Goal: Communication & Community: Answer question/provide support

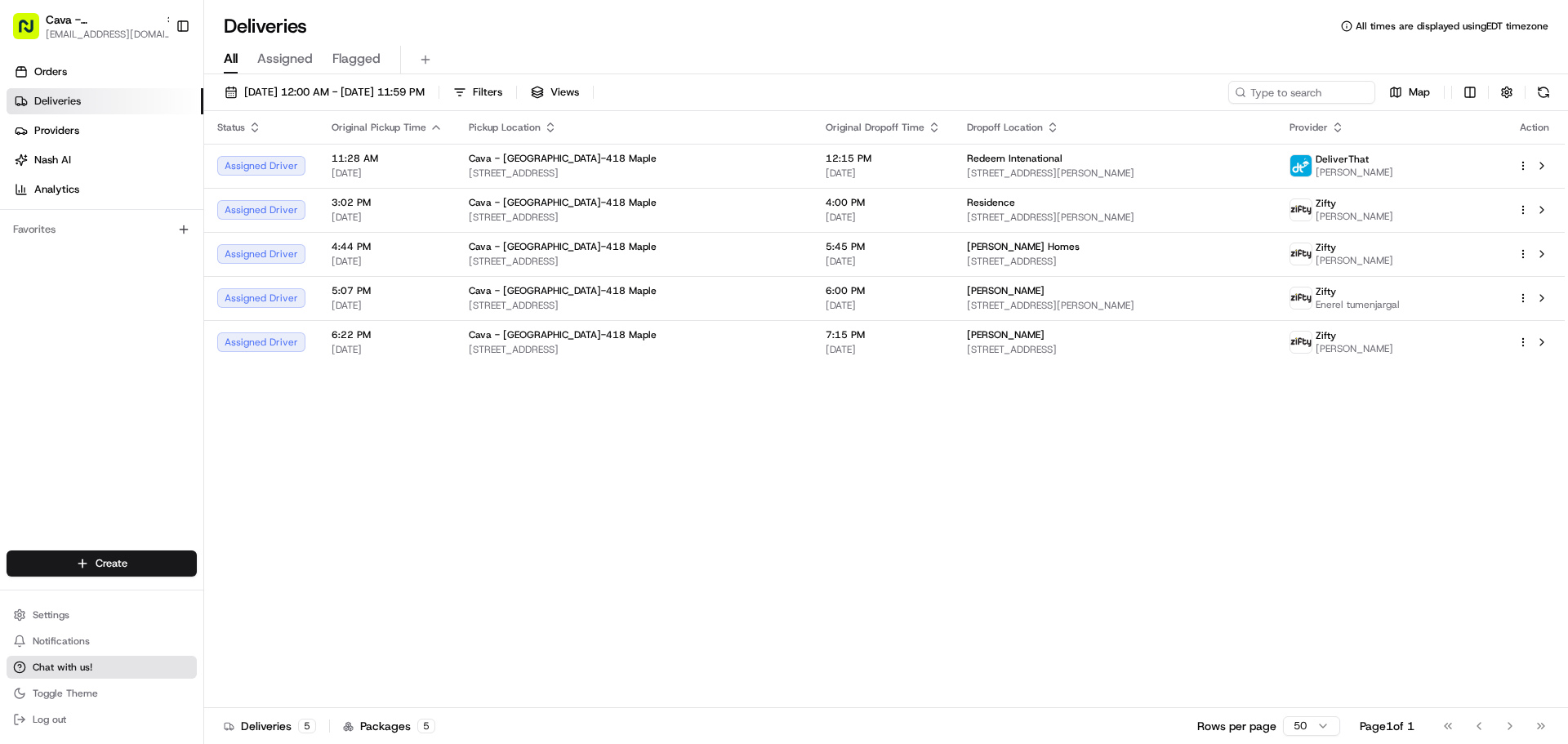
click at [83, 661] on span "Chat with us!" at bounding box center [62, 668] width 60 height 13
click at [969, 538] on div "Status Original Pickup Time Pickup Location Original Dropoff Time Dropoff Locat…" at bounding box center [884, 409] width 1361 height 597
click at [65, 671] on span "Chat with us!" at bounding box center [62, 668] width 60 height 13
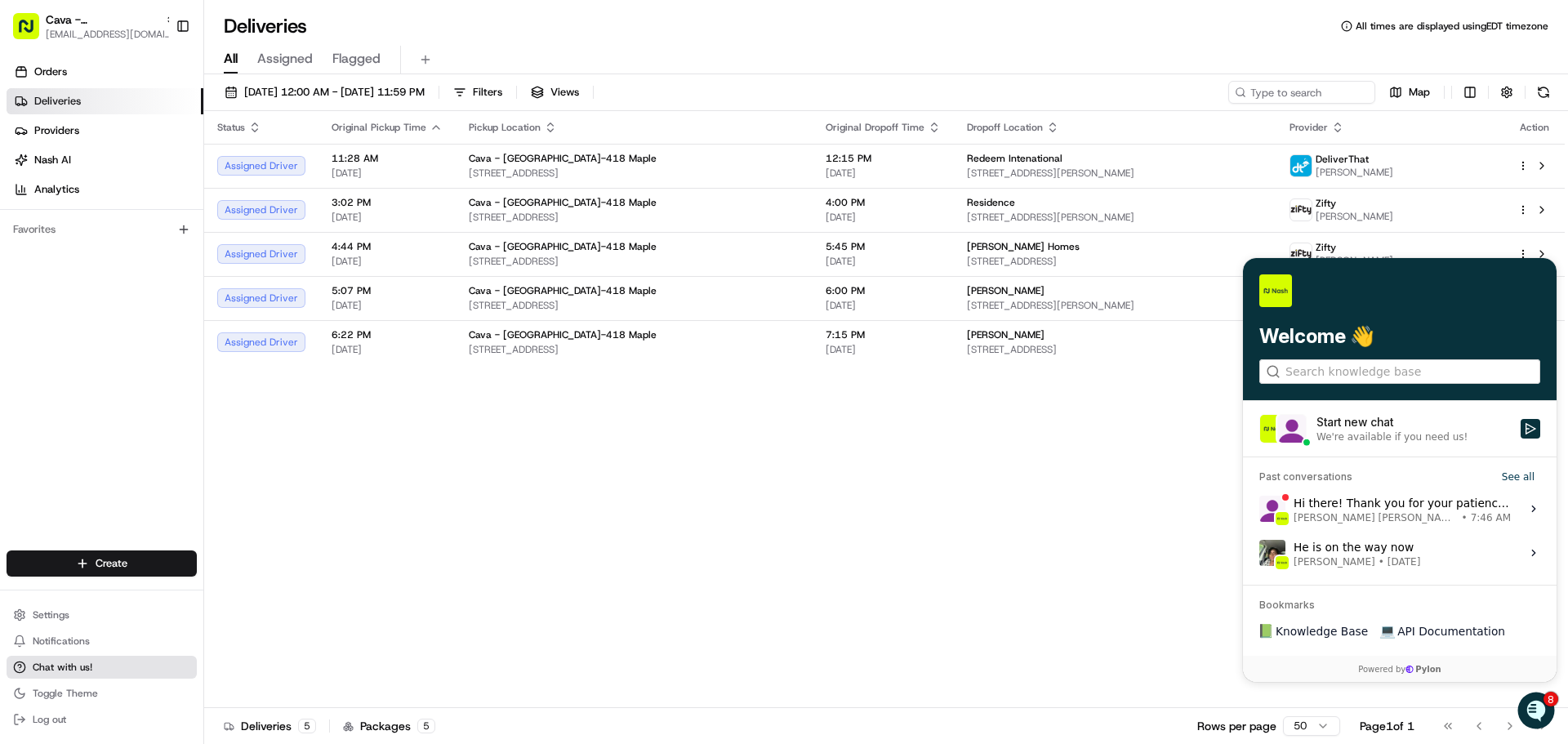
click at [65, 671] on span "Chat with us!" at bounding box center [62, 668] width 60 height 13
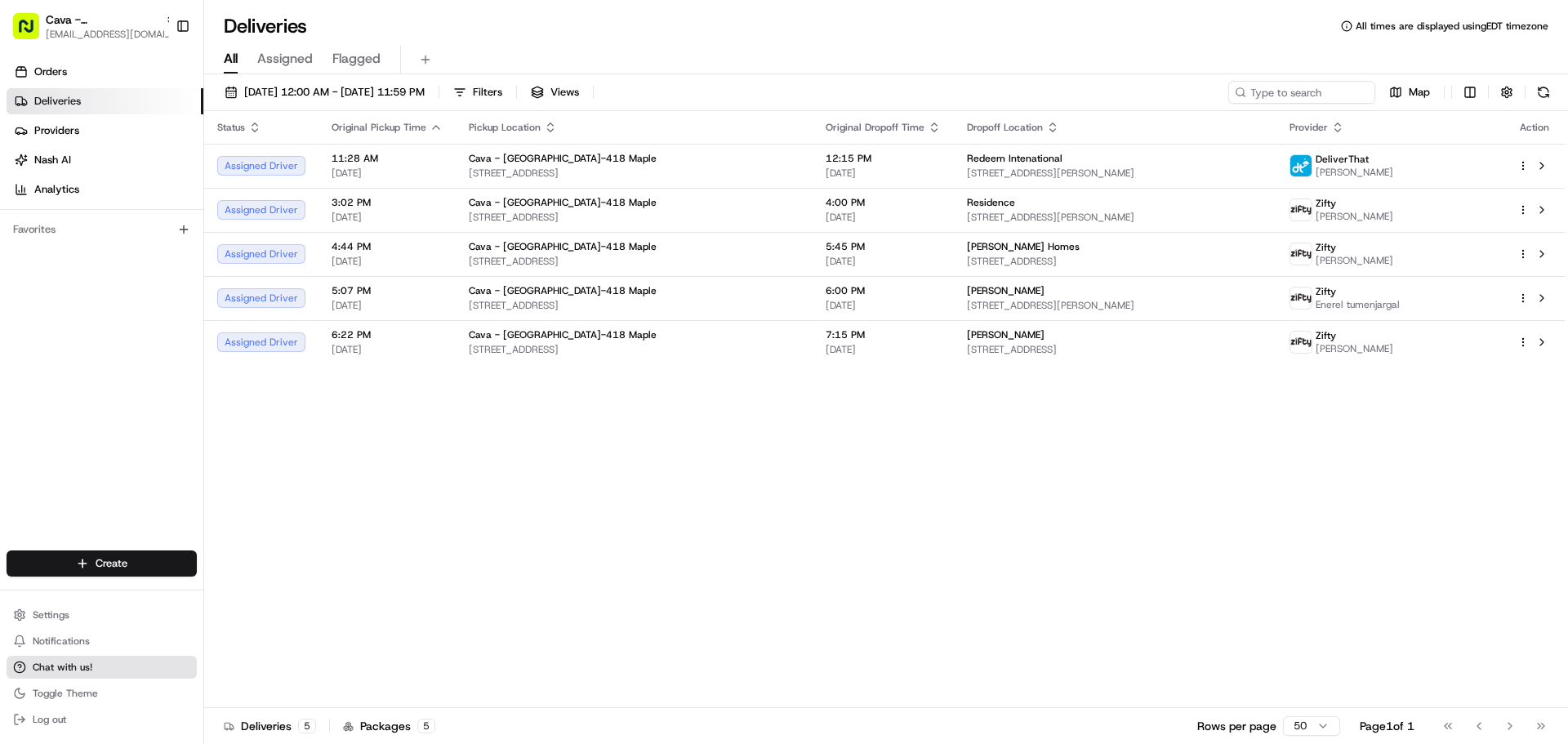
click at [65, 671] on span "Chat with us!" at bounding box center [62, 668] width 60 height 13
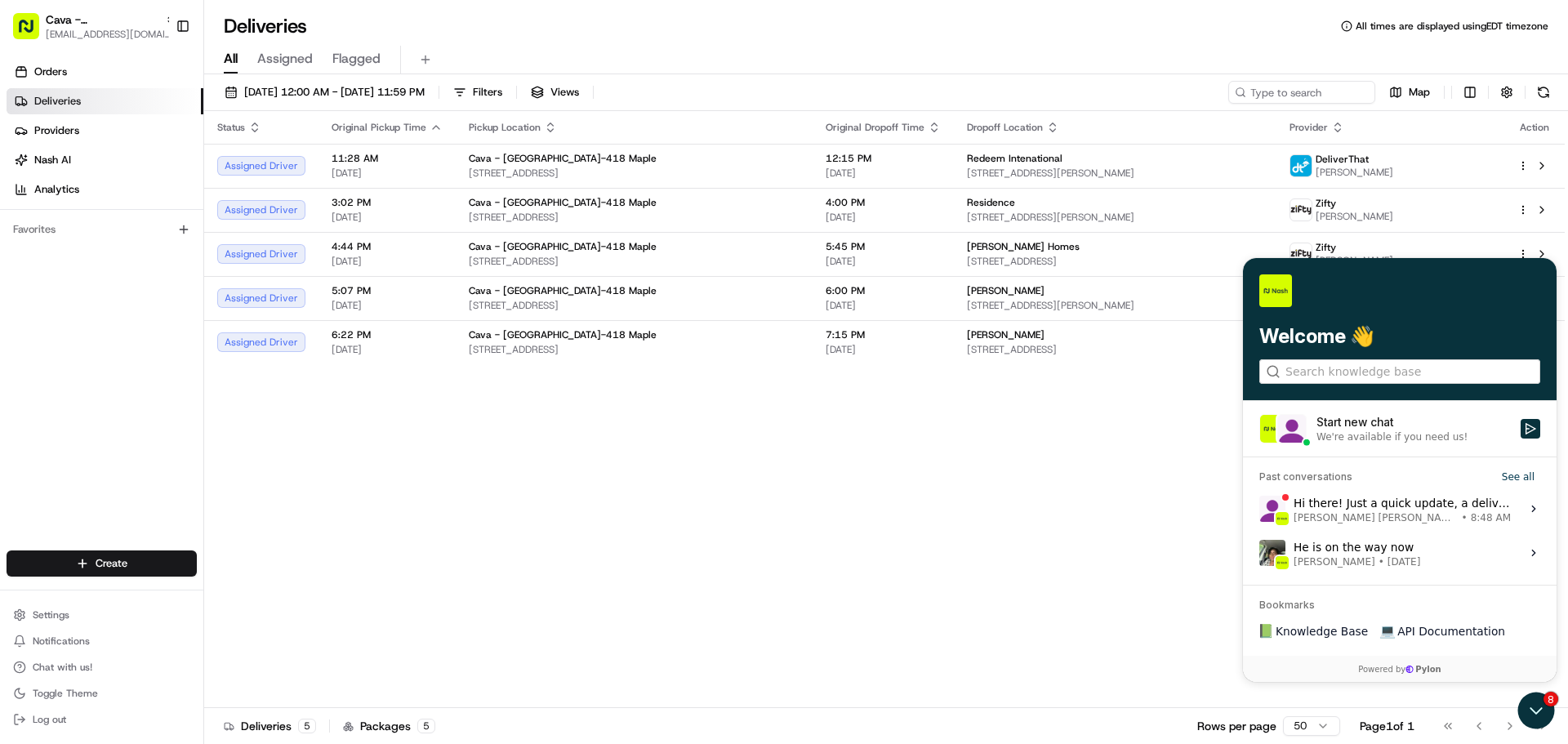
click at [1389, 508] on div "Hi there! Just a quick update, a delivery driver has been assigned for customer…" at bounding box center [1402, 508] width 217 height 31
click at [1259, 509] on button "View issue" at bounding box center [1258, 509] width 1 height 1
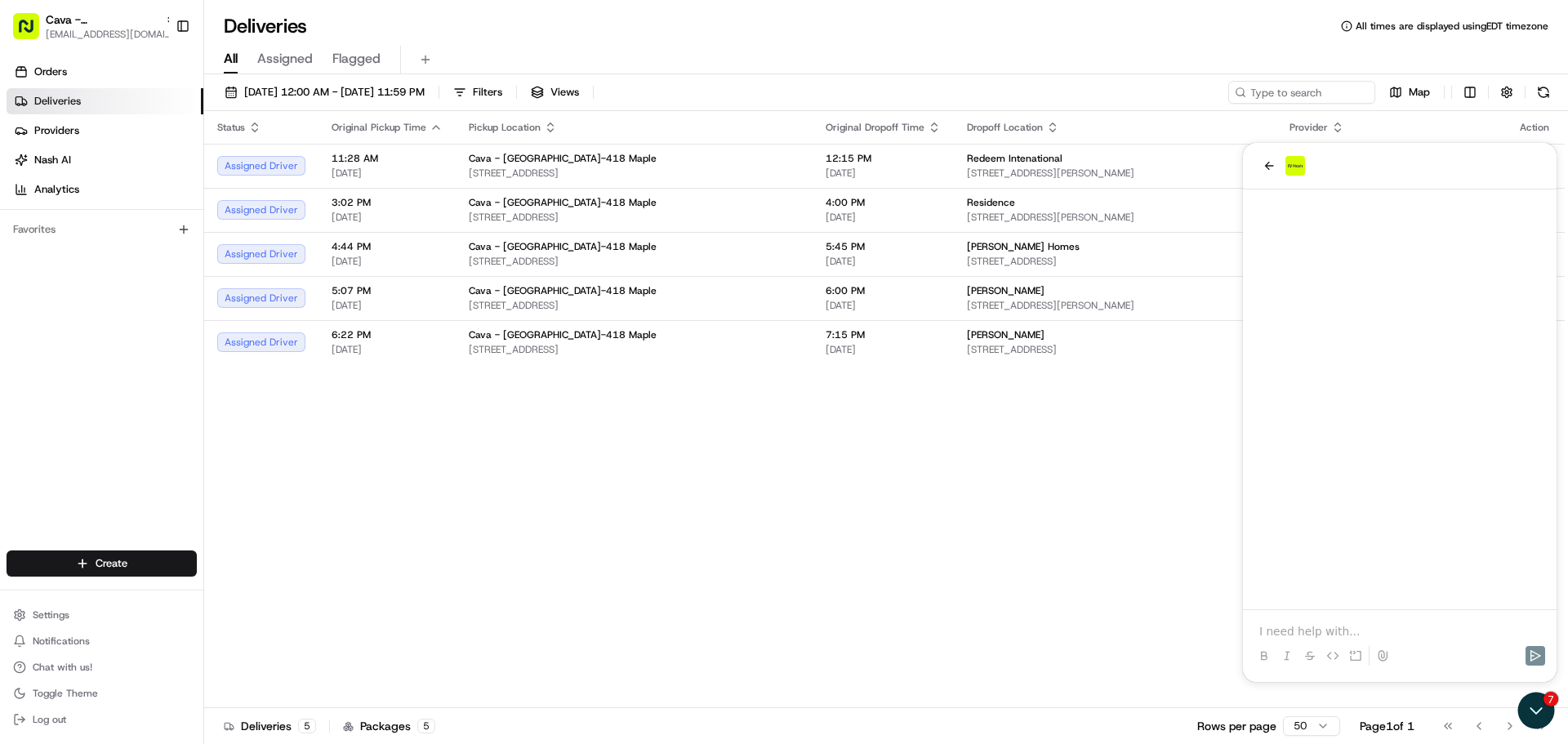
scroll to position [397, 0]
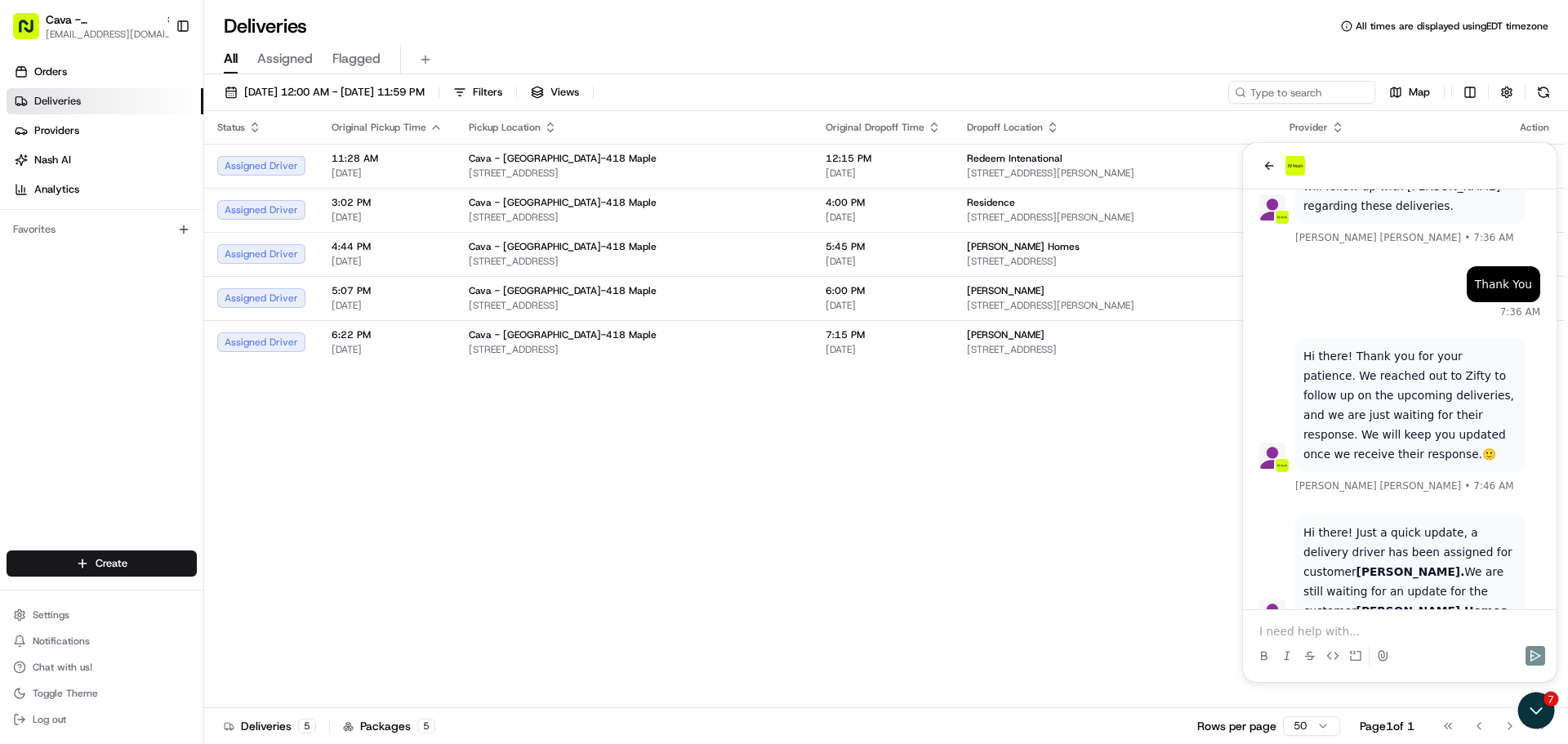
click at [1306, 637] on p at bounding box center [1399, 631] width 281 height 16
click at [1537, 659] on icon "Send" at bounding box center [1536, 656] width 13 height 13
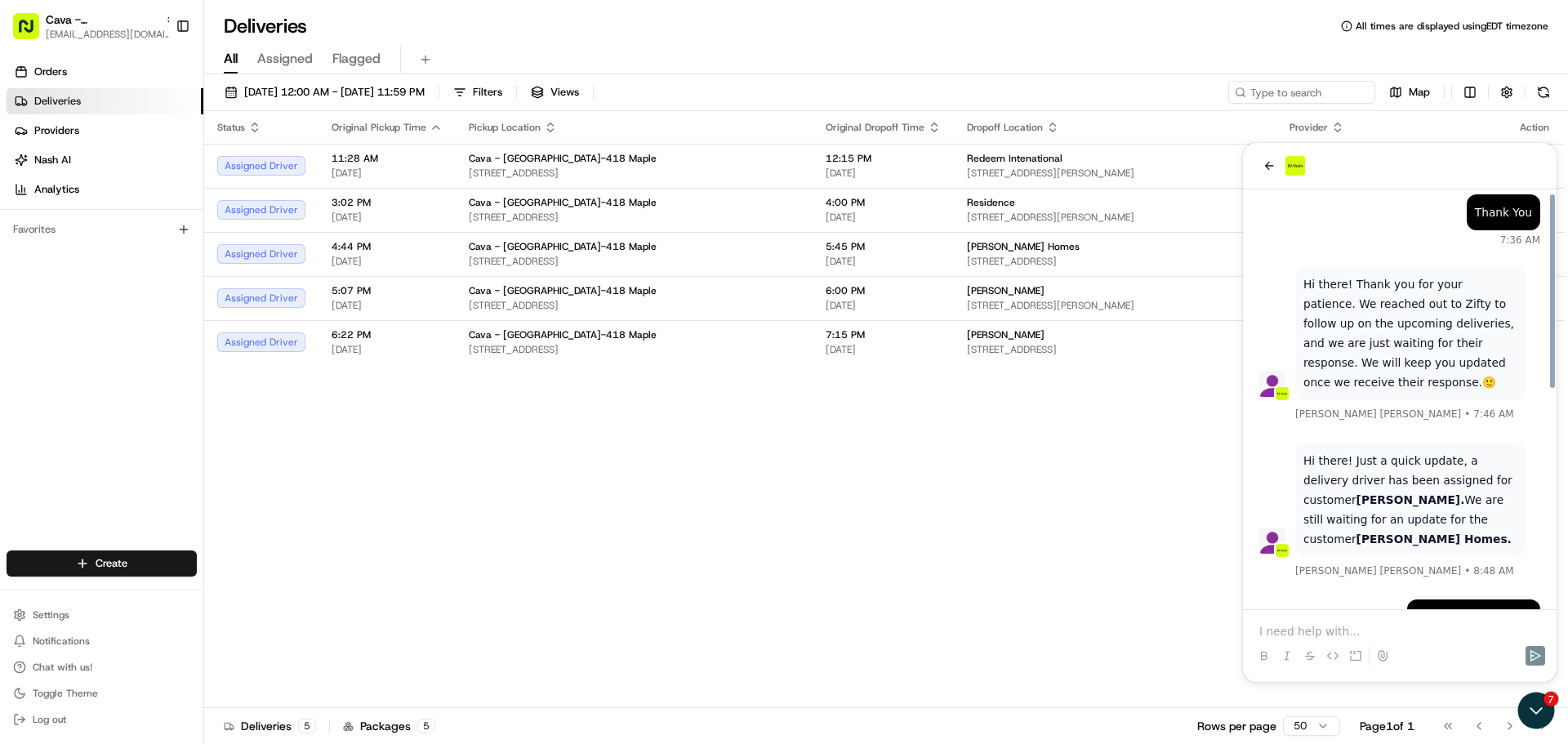
click at [1096, 518] on div "Status Original Pickup Time Pickup Location Original Dropoff Time Dropoff Locat…" at bounding box center [884, 409] width 1361 height 597
click at [816, 507] on div "Status Original Pickup Time Pickup Location Original Dropoff Time Dropoff Locat…" at bounding box center [884, 409] width 1361 height 597
click at [1540, 710] on icon "Open customer support" at bounding box center [1537, 710] width 13 height 6
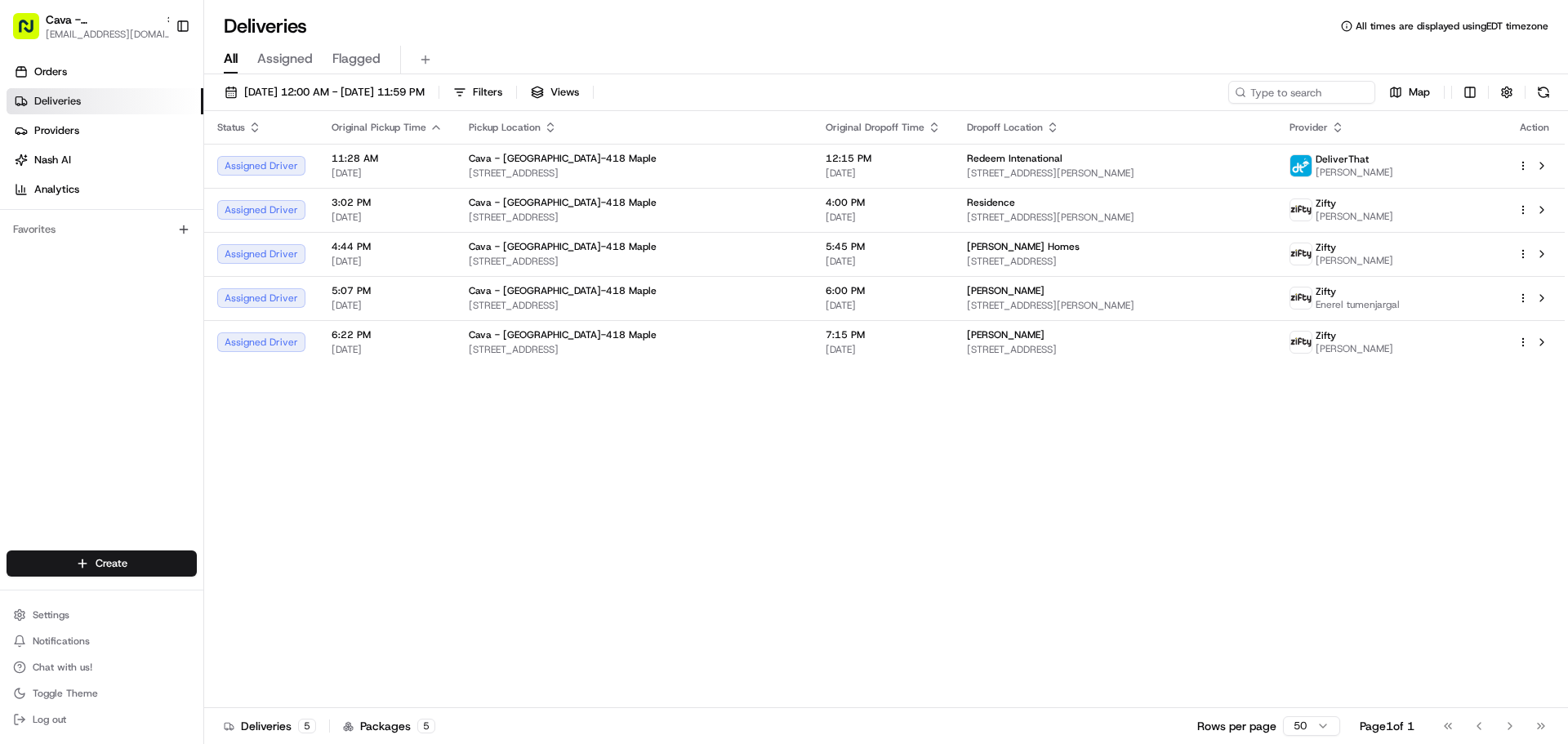
click at [945, 464] on div "Status Original Pickup Time Pickup Location Original Dropoff Time Dropoff Locat…" at bounding box center [884, 409] width 1361 height 597
